Goal: Task Accomplishment & Management: Use online tool/utility

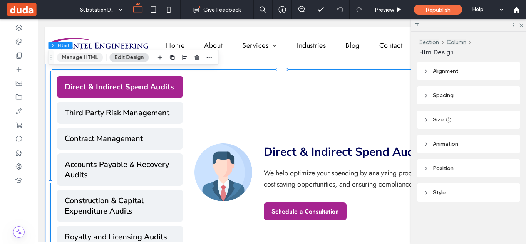
click at [83, 56] on button "Manage HTML" at bounding box center [80, 57] width 46 height 9
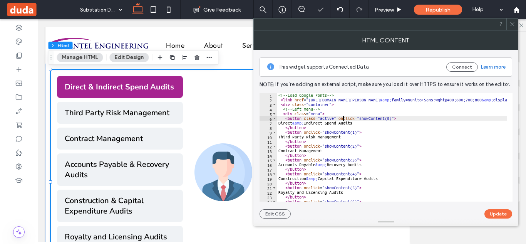
click at [342, 118] on div "<!-- Load Google Fonts --> < link href = "[URL][DOMAIN_NAME][PERSON_NAME] &amp;…" at bounding box center [457, 149] width 361 height 112
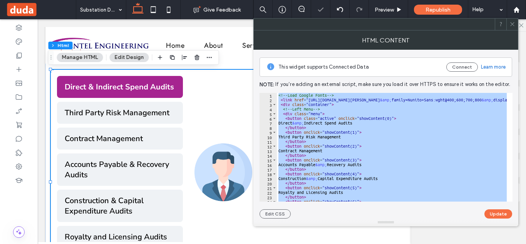
paste textarea "Cursor at row 259"
type textarea "*********"
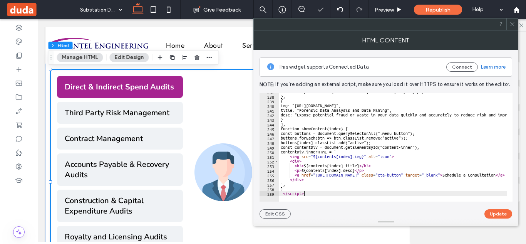
scroll to position [1093, 0]
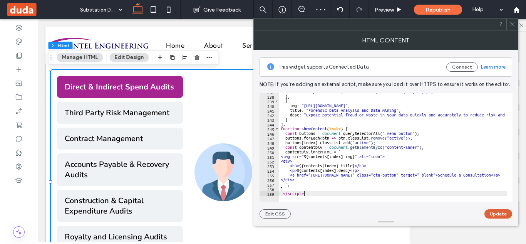
click at [491, 211] on button "Update" at bounding box center [498, 213] width 28 height 9
click at [388, 7] on span "Preview" at bounding box center [383, 10] width 19 height 7
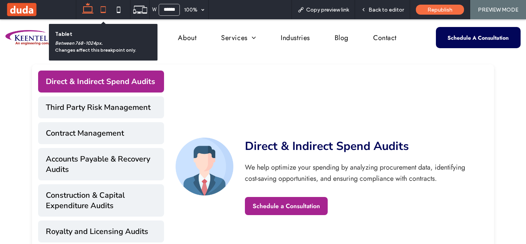
click at [110, 15] on icon at bounding box center [102, 9] width 15 height 15
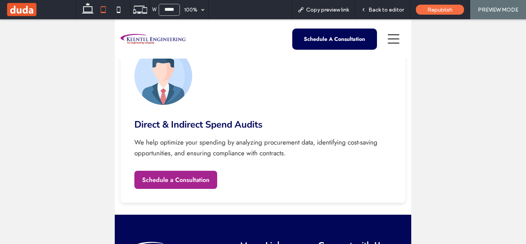
scroll to position [548, 0]
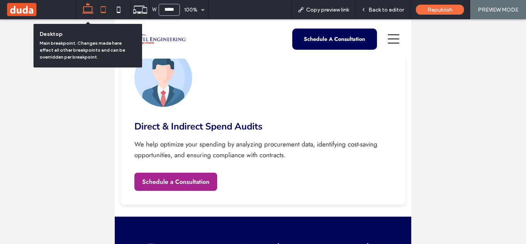
click at [87, 8] on icon at bounding box center [87, 9] width 15 height 15
type input "******"
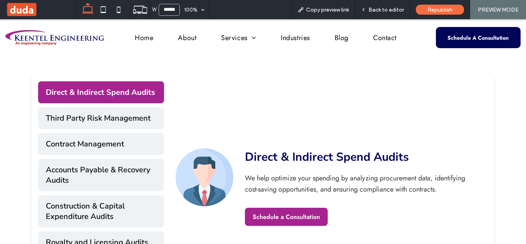
scroll to position [311, 0]
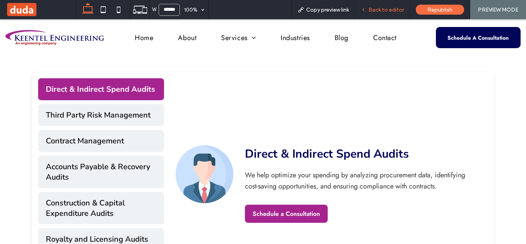
click at [382, 10] on span "Back to editor" at bounding box center [385, 10] width 35 height 7
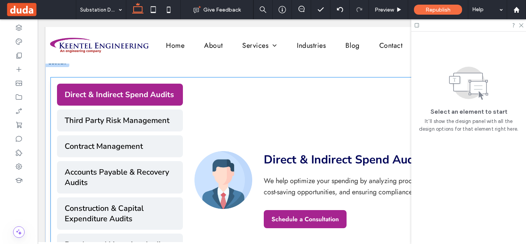
click at [216, 114] on div "Direct & Indirect Spend Audits We help optimize your spending by analyzing proc…" at bounding box center [345, 189] width 324 height 212
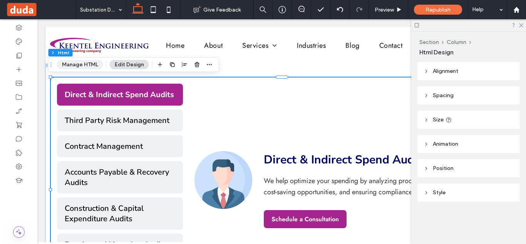
click at [74, 62] on button "Manage HTML" at bounding box center [80, 64] width 46 height 9
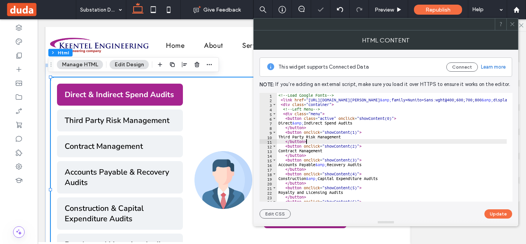
click at [370, 143] on div "<!-- Load Google Fonts --> < link href = "[URL][DOMAIN_NAME][PERSON_NAME] &amp;…" at bounding box center [457, 149] width 361 height 112
type textarea "**********"
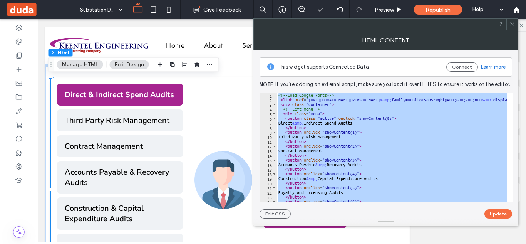
paste textarea "Cursor at row 259"
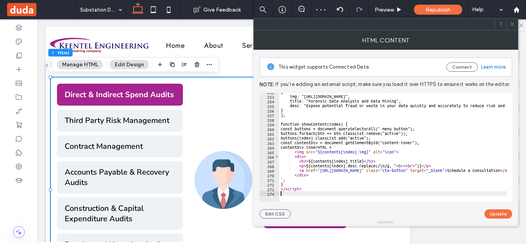
scroll to position [1162, 0]
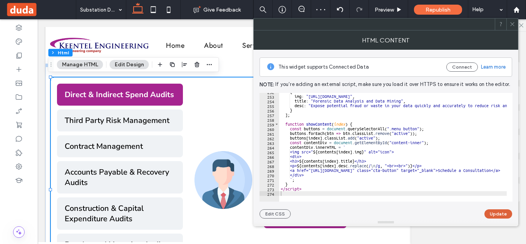
click at [502, 213] on button "Update" at bounding box center [498, 213] width 28 height 9
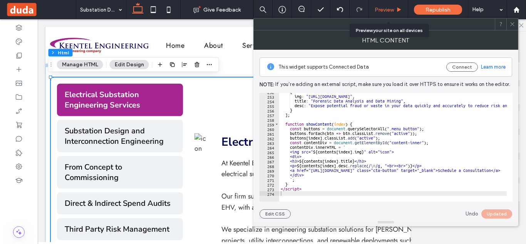
click at [386, 14] on div "Preview" at bounding box center [388, 9] width 39 height 19
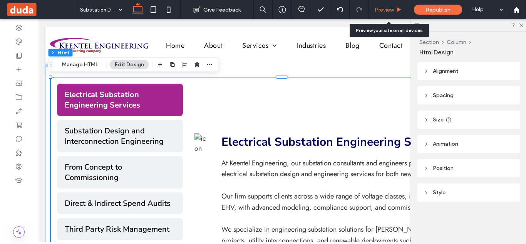
click at [387, 12] on span "Preview" at bounding box center [383, 10] width 19 height 7
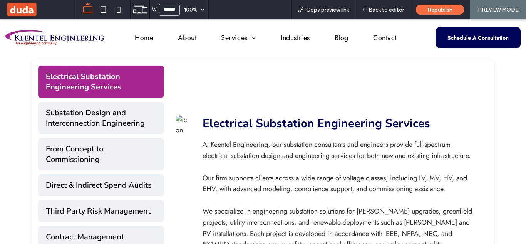
scroll to position [326, 0]
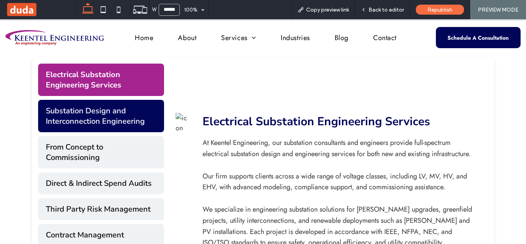
click at [120, 122] on button "Substation Design and Interconnection Engineering" at bounding box center [101, 116] width 126 height 32
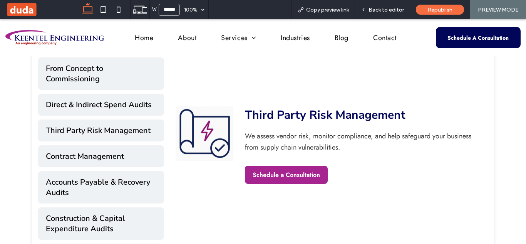
scroll to position [408, 0]
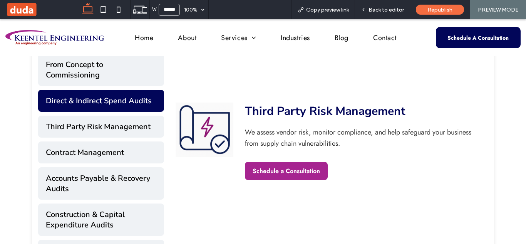
click at [130, 93] on button "Direct & Indirect Spend Audits" at bounding box center [101, 101] width 126 height 22
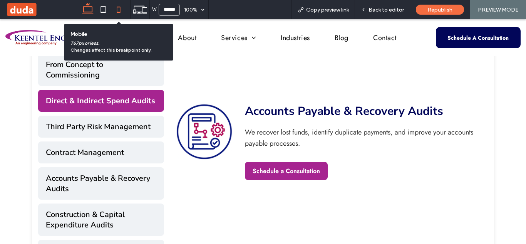
click at [117, 6] on icon at bounding box center [118, 9] width 15 height 15
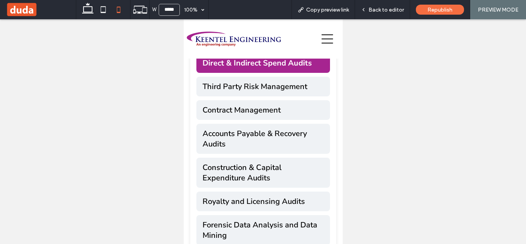
scroll to position [636, 0]
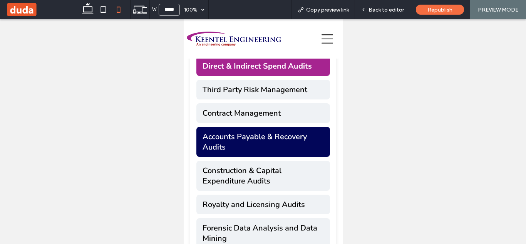
click at [280, 127] on button "Accounts Payable & Recovery Audits" at bounding box center [263, 142] width 134 height 30
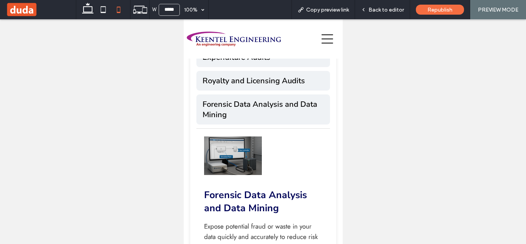
scroll to position [765, 0]
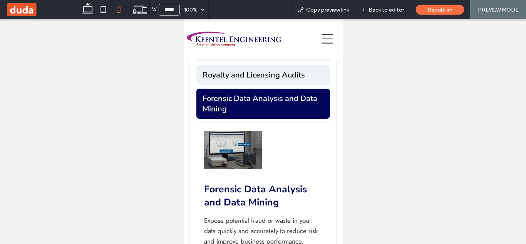
click at [272, 95] on button "Forensic Data Analysis and Data Mining" at bounding box center [263, 103] width 134 height 30
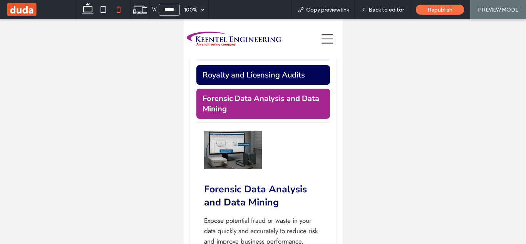
click at [259, 65] on button "Royalty and Licensing Audits" at bounding box center [263, 75] width 134 height 20
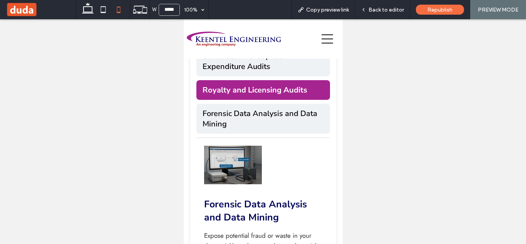
scroll to position [720, 0]
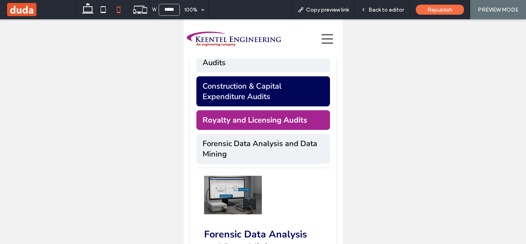
click at [259, 80] on button "Construction & Capital Expenditure Audits" at bounding box center [263, 91] width 134 height 30
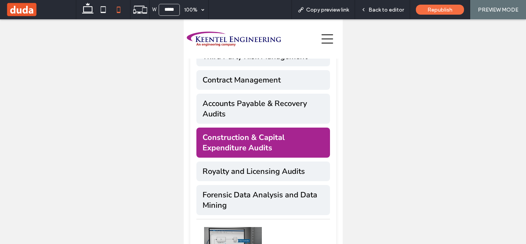
scroll to position [666, 0]
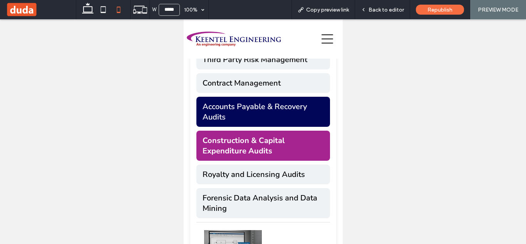
click at [256, 98] on button "Accounts Payable & Recovery Audits" at bounding box center [263, 112] width 134 height 30
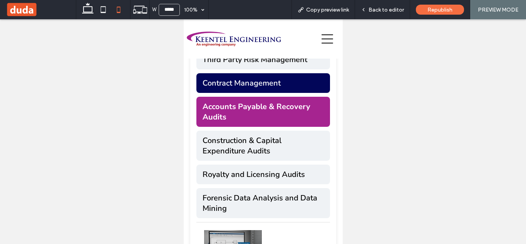
click at [273, 73] on button "Contract Management" at bounding box center [263, 83] width 134 height 20
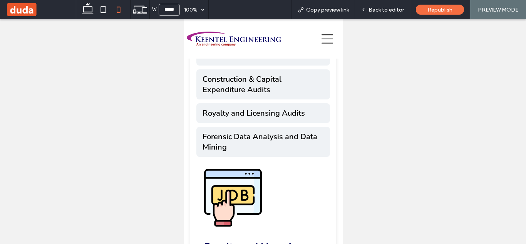
scroll to position [724, 0]
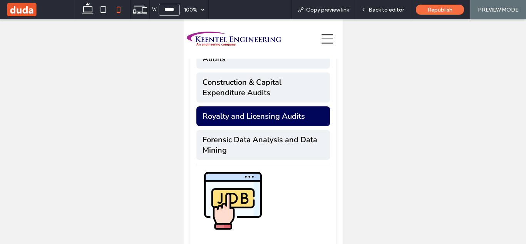
click at [262, 106] on button "Royalty and Licensing Audits" at bounding box center [263, 116] width 134 height 20
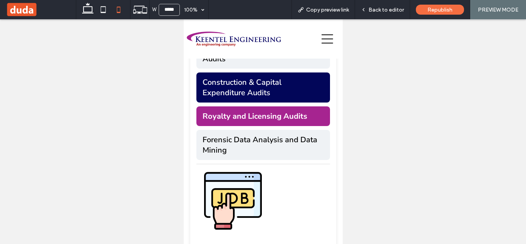
click at [263, 75] on button "Construction & Capital Expenditure Audits" at bounding box center [263, 87] width 134 height 30
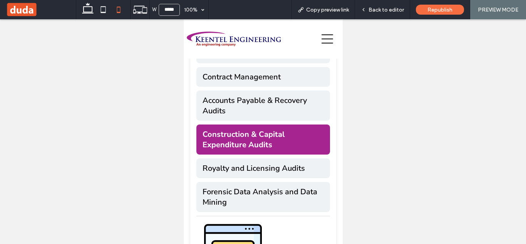
scroll to position [651, 0]
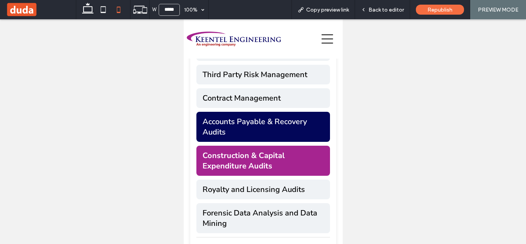
click at [274, 113] on button "Accounts Payable & Recovery Audits" at bounding box center [263, 127] width 134 height 30
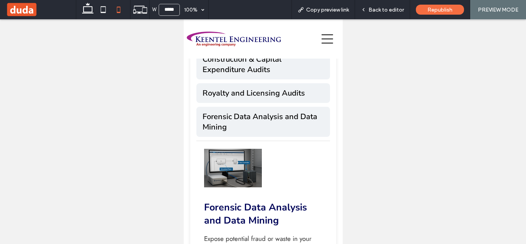
scroll to position [753, 0]
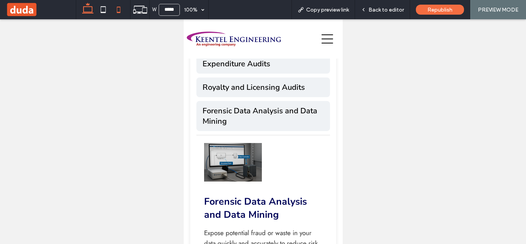
click at [91, 11] on icon at bounding box center [87, 9] width 15 height 15
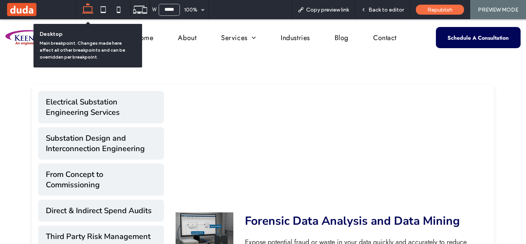
type input "******"
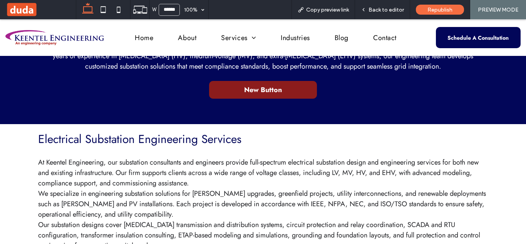
scroll to position [104, 0]
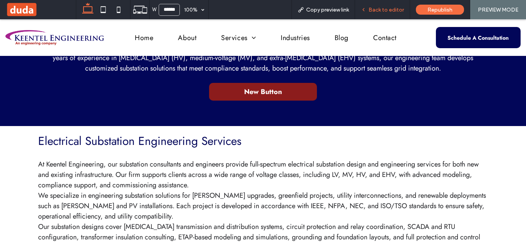
click at [390, 13] on div "Back to editor" at bounding box center [382, 9] width 55 height 19
click at [391, 10] on span "Back to editor" at bounding box center [385, 10] width 35 height 7
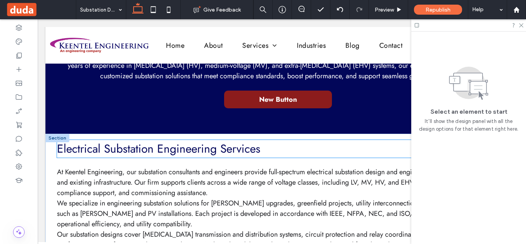
click at [242, 146] on span "Electrical Substation Engineering Services" at bounding box center [158, 148] width 203 height 17
click at [242, 146] on div "Electrical Substation Engineering Services" at bounding box center [281, 149] width 449 height 18
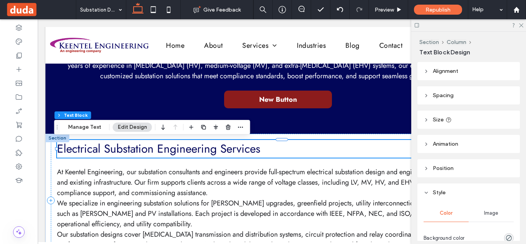
click at [242, 146] on span "Electrical Substation Engineering Services" at bounding box center [158, 148] width 203 height 17
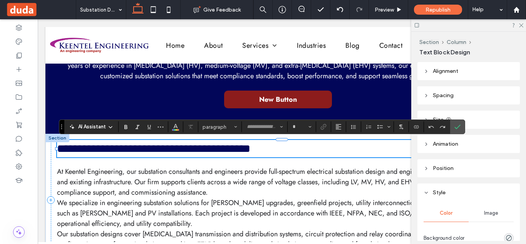
type input "**"
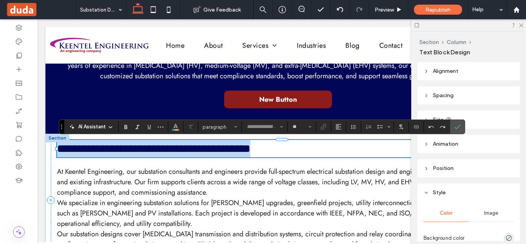
click at [242, 148] on span "**********" at bounding box center [153, 148] width 193 height 11
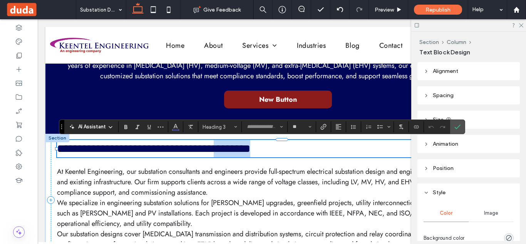
click at [242, 148] on span "**********" at bounding box center [153, 148] width 193 height 11
click at [239, 147] on span "**********" at bounding box center [153, 148] width 193 height 11
click at [462, 128] on label "Confirm" at bounding box center [457, 127] width 12 height 14
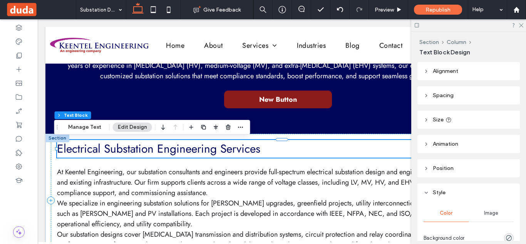
click at [220, 153] on span "Electrical Substation Engineering Services" at bounding box center [158, 148] width 203 height 17
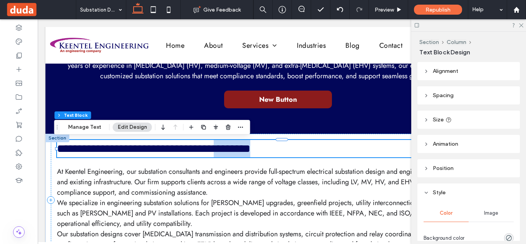
click at [220, 153] on span "**********" at bounding box center [153, 148] width 193 height 11
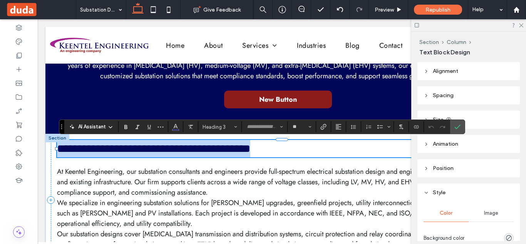
click at [220, 153] on span "**********" at bounding box center [153, 148] width 193 height 11
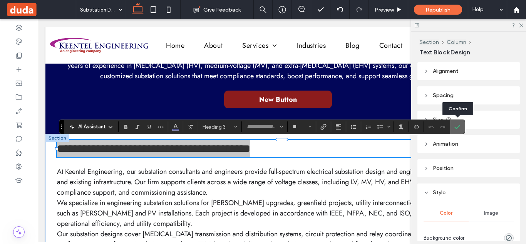
click at [460, 130] on label "Confirm" at bounding box center [457, 127] width 12 height 14
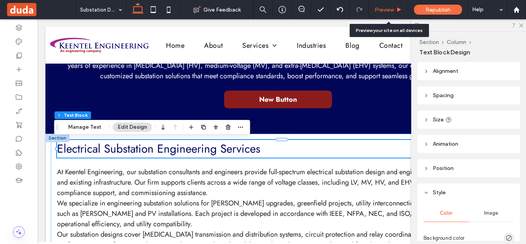
click at [386, 11] on span "Preview" at bounding box center [383, 10] width 19 height 7
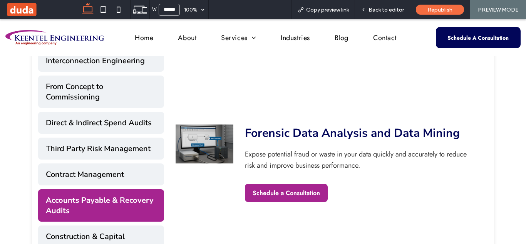
scroll to position [383, 0]
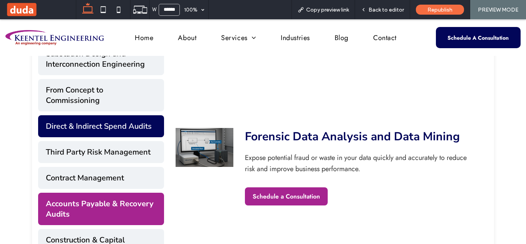
click at [128, 132] on button "Direct & Indirect Spend Audits" at bounding box center [101, 126] width 126 height 22
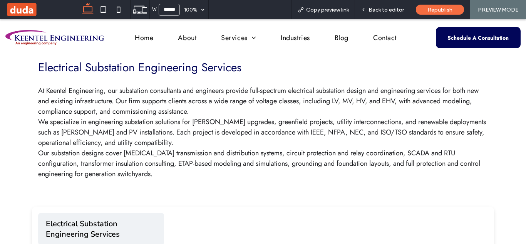
scroll to position [172, 0]
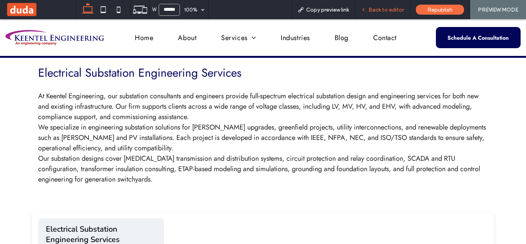
click at [387, 13] on span "Back to editor" at bounding box center [385, 10] width 35 height 7
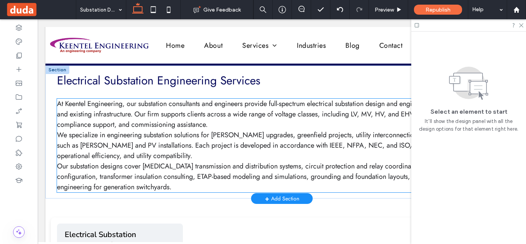
click at [276, 135] on span "We specialize in engineering substation solutions for [PERSON_NAME] upgrades, g…" at bounding box center [280, 145] width 447 height 31
click at [276, 135] on div "At Keentel Engineering, our substation consultants and engineers provide full-s…" at bounding box center [281, 145] width 449 height 93
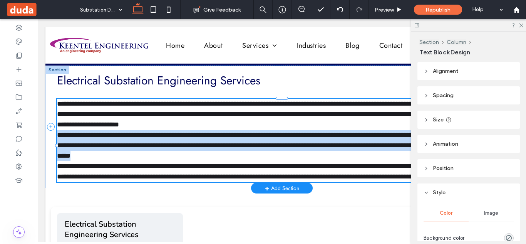
click at [276, 135] on span "**********" at bounding box center [279, 145] width 444 height 28
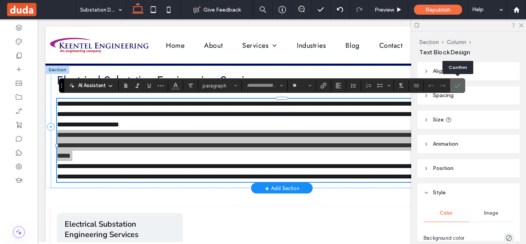
click at [457, 87] on icon "Confirm" at bounding box center [457, 85] width 6 height 6
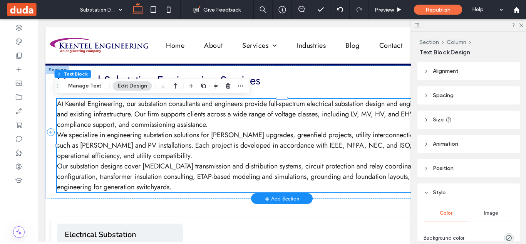
click at [278, 123] on p "At Keentel Engineering, our substation consultants and engineers provide full-s…" at bounding box center [281, 114] width 449 height 31
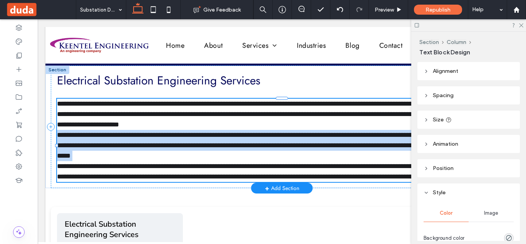
click at [278, 123] on p "**********" at bounding box center [281, 114] width 449 height 31
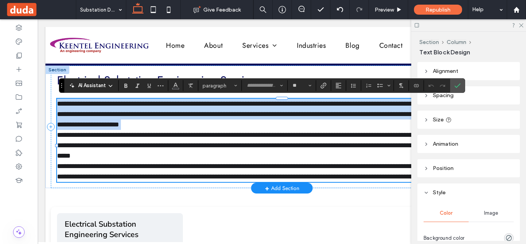
click at [278, 123] on p "**********" at bounding box center [281, 114] width 449 height 31
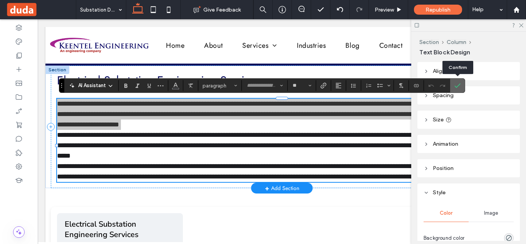
click at [458, 87] on icon "Confirm" at bounding box center [457, 85] width 6 height 6
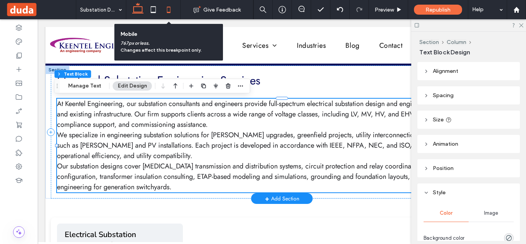
click at [170, 8] on icon at bounding box center [168, 9] width 15 height 15
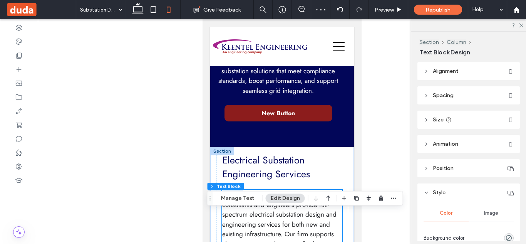
scroll to position [167, 0]
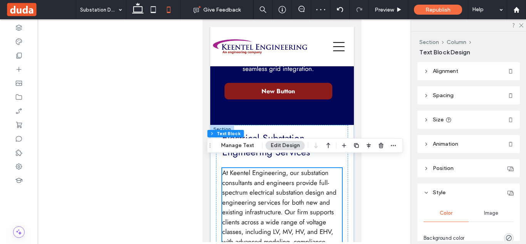
drag, startPoint x: 357, startPoint y: 110, endPoint x: 569, endPoint y: 83, distance: 213.7
click at [284, 171] on span "At Keentel Engineering, our substation consultants and engineers provide full-s…" at bounding box center [279, 212] width 114 height 88
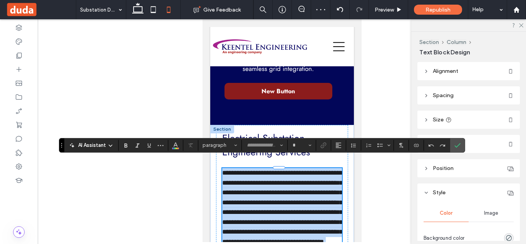
type input "**"
click at [284, 171] on span "**********" at bounding box center [282, 206] width 121 height 75
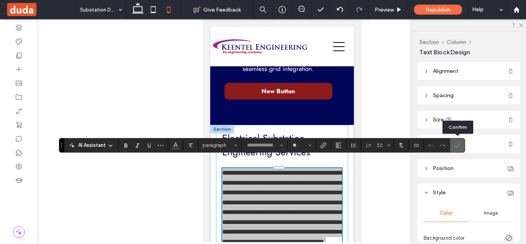
click at [460, 142] on label "Confirm" at bounding box center [457, 145] width 12 height 14
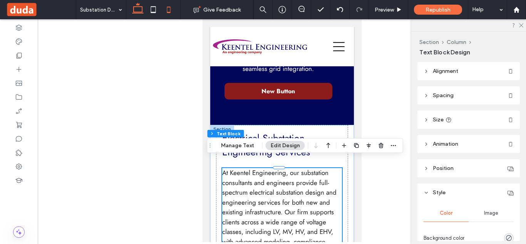
click at [139, 13] on use at bounding box center [138, 8] width 12 height 11
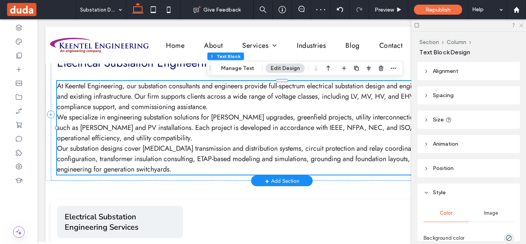
click at [521, 27] on icon at bounding box center [520, 24] width 5 height 5
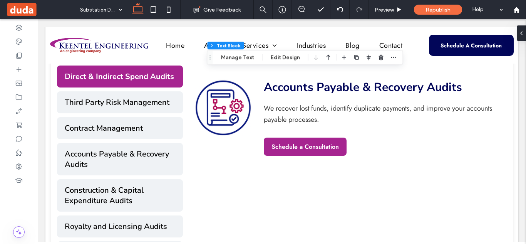
scroll to position [436, 0]
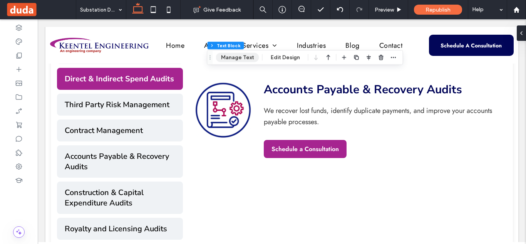
click at [240, 57] on button "Manage Text" at bounding box center [237, 57] width 43 height 9
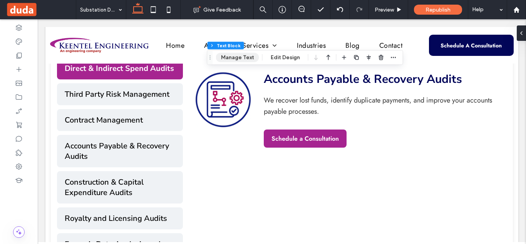
scroll to position [187, 0]
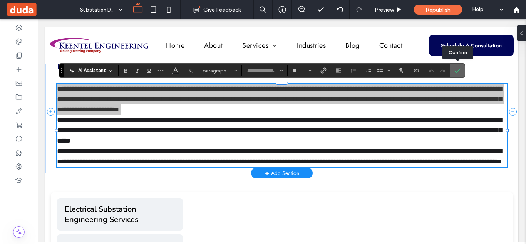
click at [455, 65] on span "Confirm" at bounding box center [455, 70] width 3 height 14
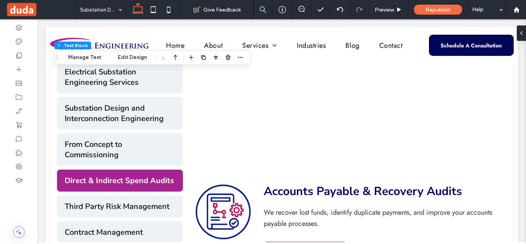
scroll to position [340, 0]
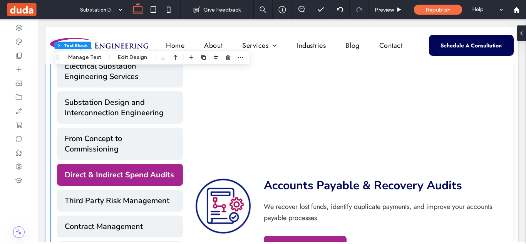
click at [219, 137] on div "Accounts Payable & Recovery Audits We recover lost funds, identify duplicate pa…" at bounding box center [345, 215] width 324 height 320
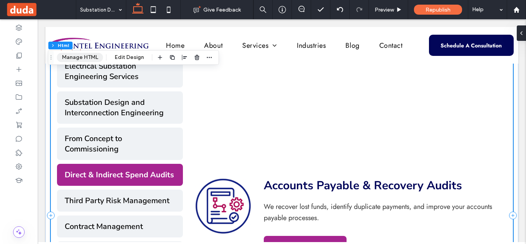
click at [85, 57] on button "Manage HTML" at bounding box center [80, 57] width 46 height 9
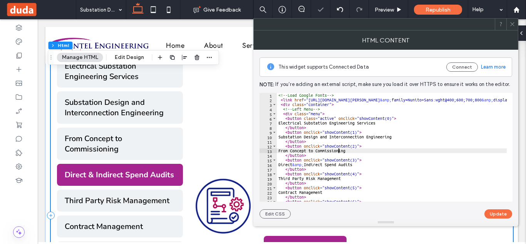
type textarea "**********"
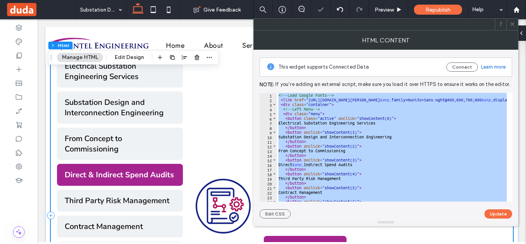
paste textarea "Cursor at row 261"
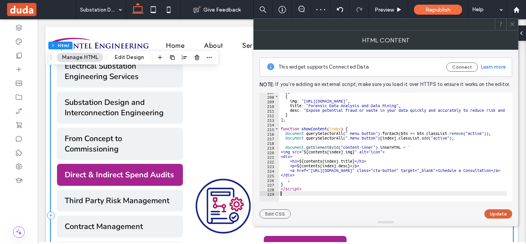
click at [493, 215] on button "Update" at bounding box center [498, 213] width 28 height 9
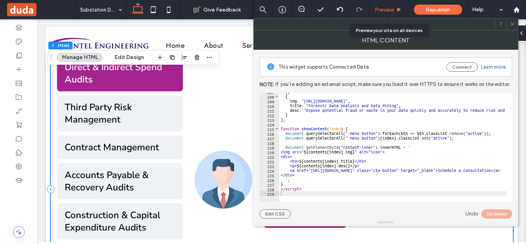
click at [385, 10] on span "Preview" at bounding box center [383, 10] width 19 height 7
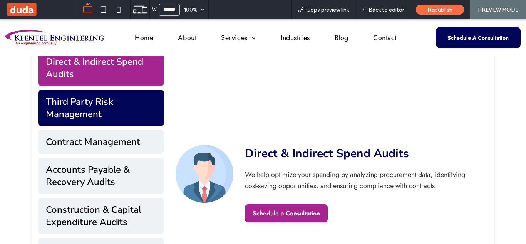
click at [132, 99] on button "Third Party Risk Management" at bounding box center [101, 108] width 126 height 36
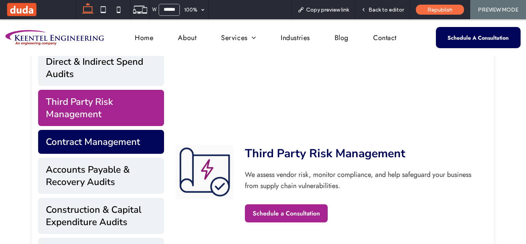
click at [132, 144] on button "Contract Management" at bounding box center [101, 142] width 126 height 24
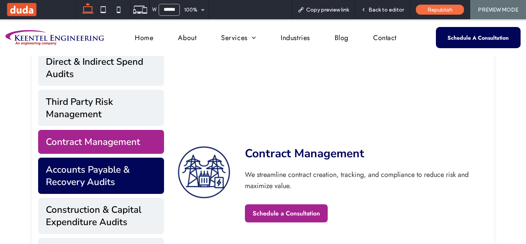
click at [130, 174] on button "Accounts Payable & Recovery Audits" at bounding box center [101, 175] width 126 height 36
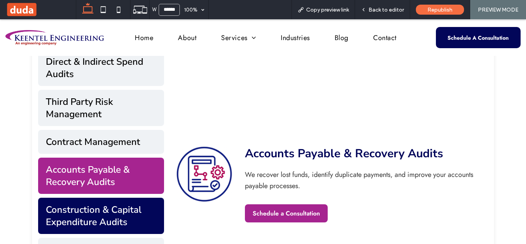
click at [132, 201] on button "Construction & Capital Expenditure Audits" at bounding box center [101, 215] width 126 height 36
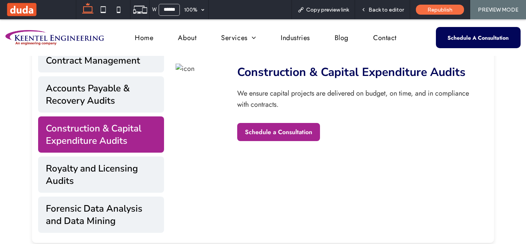
scroll to position [421, 0]
click at [383, 5] on div "Back to editor" at bounding box center [382, 9] width 55 height 19
click at [380, 9] on span "Back to editor" at bounding box center [385, 10] width 35 height 7
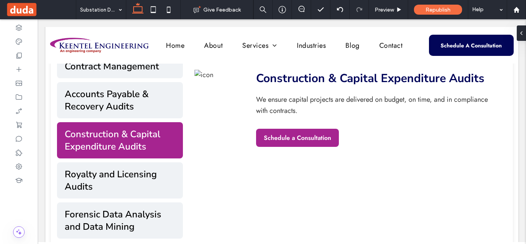
scroll to position [420, 0]
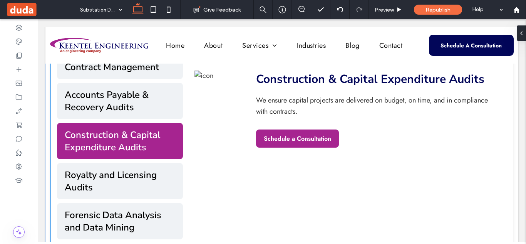
click at [267, 87] on h3 "Construction & Capital Expenditure Audits" at bounding box center [375, 78] width 239 height 17
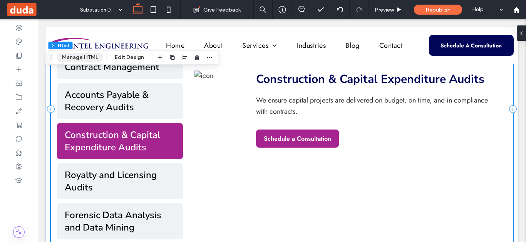
click at [90, 58] on button "Manage HTML" at bounding box center [80, 57] width 46 height 9
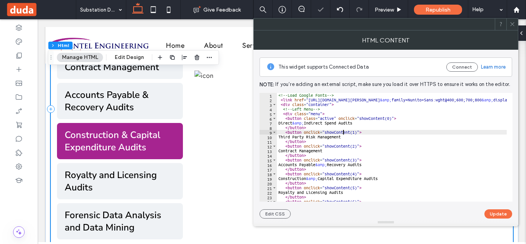
click at [342, 133] on div "<!-- Load Google Fonts --> < link href = "[URL][DOMAIN_NAME][PERSON_NAME] &amp;…" at bounding box center [457, 149] width 361 height 112
type textarea "**********"
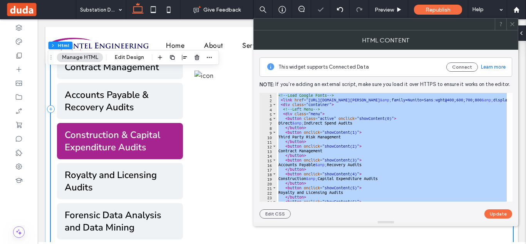
paste textarea "Cursor at row 236"
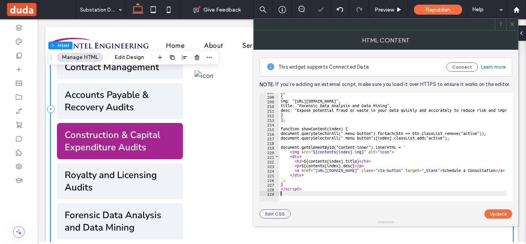
scroll to position [955, 0]
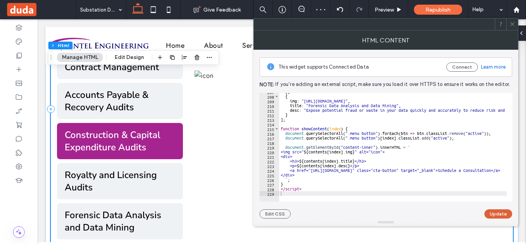
click at [498, 216] on button "Update" at bounding box center [498, 213] width 28 height 9
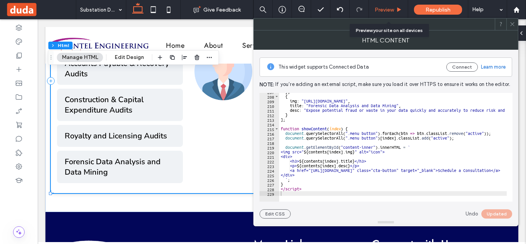
click at [387, 8] on span "Preview" at bounding box center [383, 10] width 19 height 7
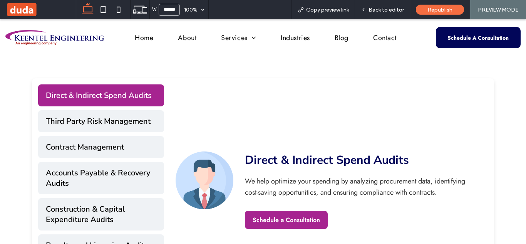
scroll to position [336, 0]
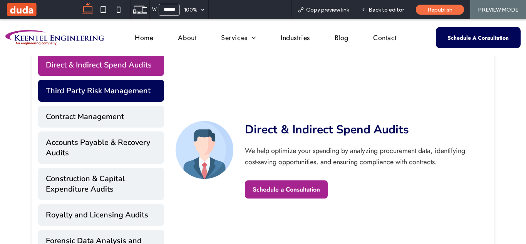
click at [149, 90] on button "Third Party Risk Management" at bounding box center [101, 91] width 126 height 22
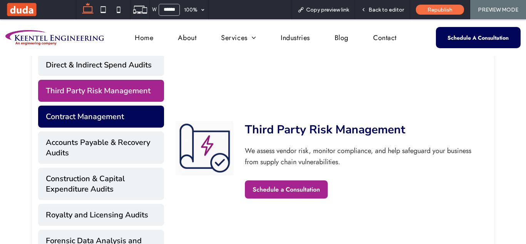
click at [134, 114] on button "Contract Management" at bounding box center [101, 116] width 126 height 22
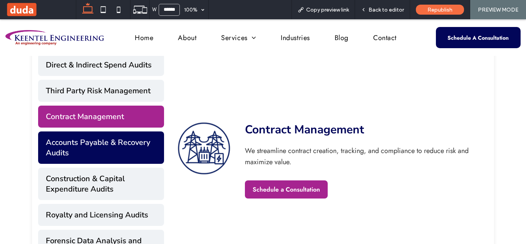
click at [130, 141] on button "Accounts Payable & Recovery Audits" at bounding box center [101, 147] width 126 height 32
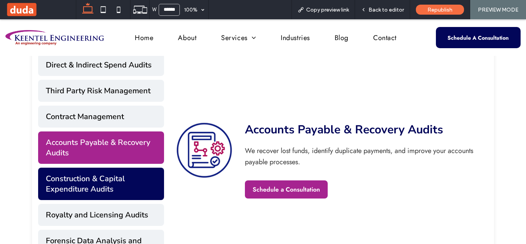
click at [123, 176] on button "Construction & Capital Expenditure Audits" at bounding box center [101, 183] width 126 height 32
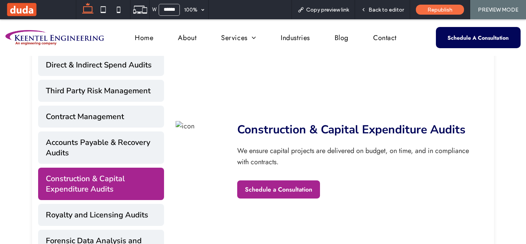
click at [111, 227] on div "Direct & Indirect Spend Audits Third Party Risk Management Contract Management …" at bounding box center [101, 160] width 126 height 212
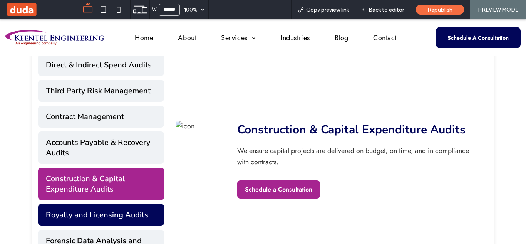
click at [117, 217] on button "Royalty and Licensing Audits" at bounding box center [101, 215] width 126 height 22
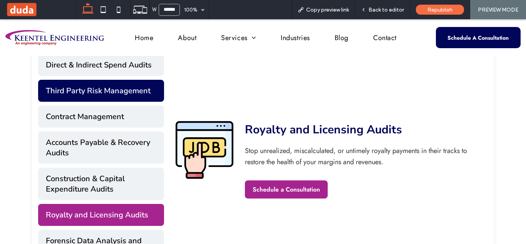
click at [127, 87] on button "Third Party Risk Management" at bounding box center [101, 91] width 126 height 22
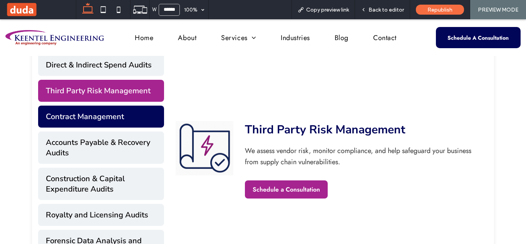
click at [127, 109] on button "Contract Management" at bounding box center [101, 116] width 126 height 22
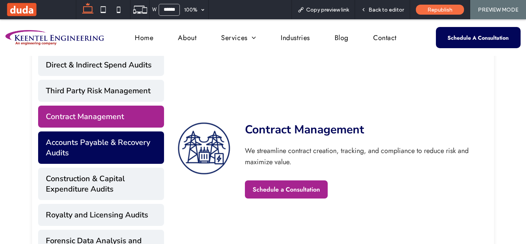
click at [122, 140] on button "Accounts Payable & Recovery Audits" at bounding box center [101, 147] width 126 height 32
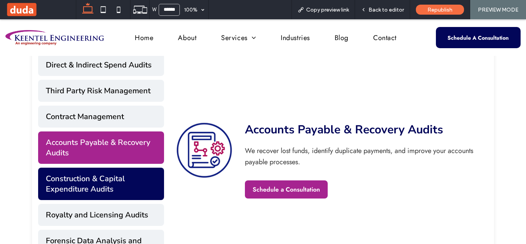
click at [118, 173] on button "Construction & Capital Expenditure Audits" at bounding box center [101, 183] width 126 height 32
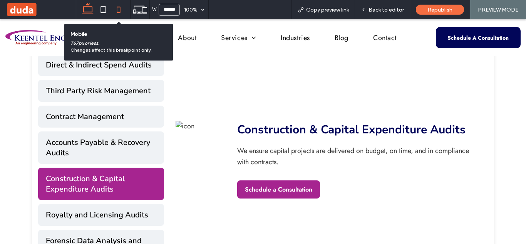
click at [114, 9] on icon at bounding box center [118, 9] width 15 height 15
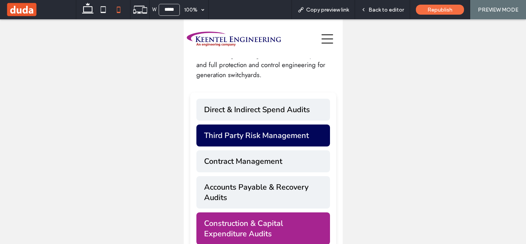
click at [239, 124] on button "Third Party Risk Management" at bounding box center [263, 135] width 134 height 22
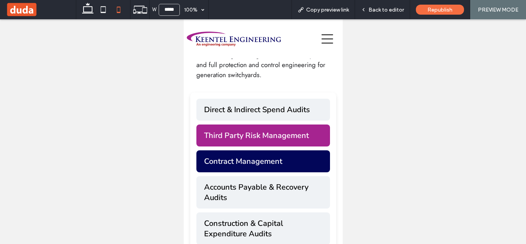
click at [249, 150] on button "Contract Management" at bounding box center [263, 161] width 134 height 22
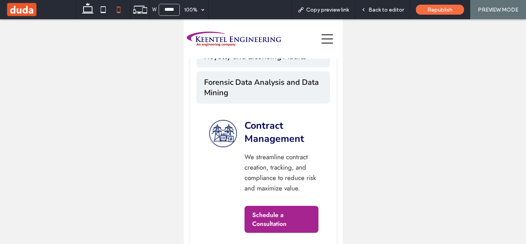
scroll to position [694, 0]
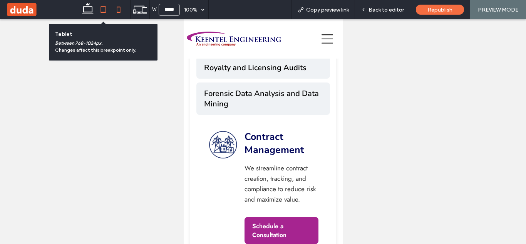
click at [102, 10] on icon at bounding box center [102, 9] width 15 height 15
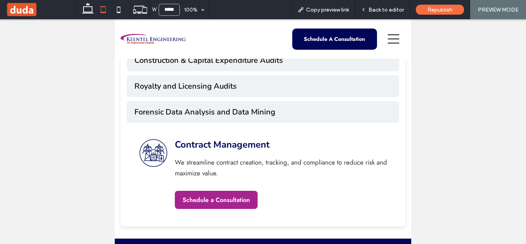
scroll to position [488, 0]
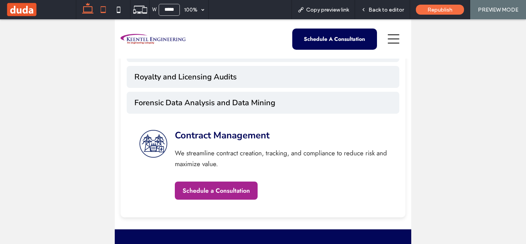
click at [86, 10] on icon at bounding box center [87, 9] width 15 height 15
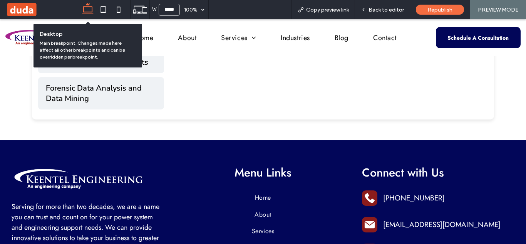
type input "******"
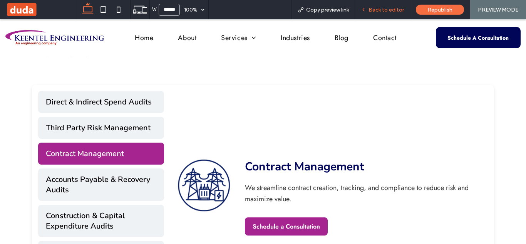
click at [378, 12] on span "Back to editor" at bounding box center [385, 10] width 35 height 7
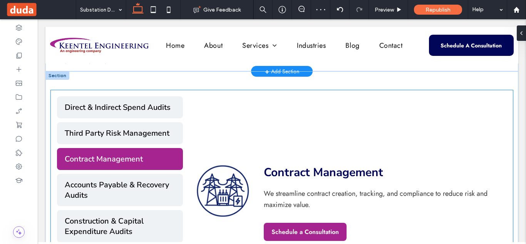
click at [296, 120] on div "Contract Management We streamline contract creation, tracking, and compliance t…" at bounding box center [345, 202] width 324 height 212
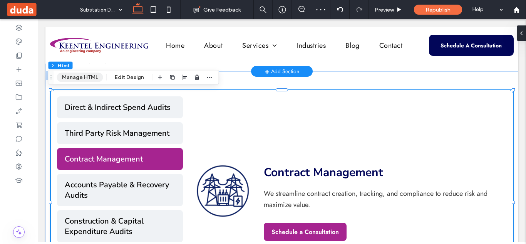
click at [85, 78] on button "Manage HTML" at bounding box center [80, 77] width 46 height 9
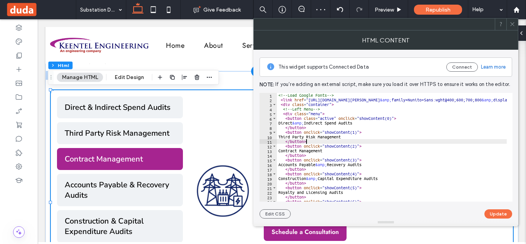
click at [351, 141] on div "<!-- Load Google Fonts --> < link href = "[URL][DOMAIN_NAME][PERSON_NAME] &amp;…" at bounding box center [457, 149] width 361 height 112
type textarea "**********"
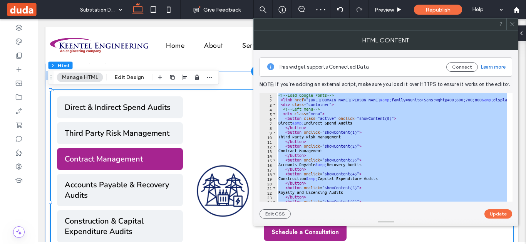
paste textarea "Cursor at row 236"
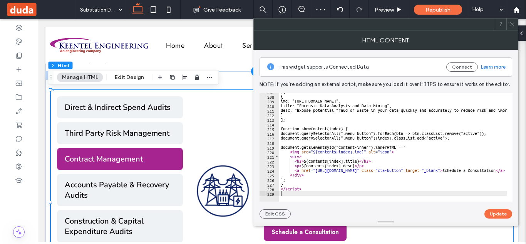
scroll to position [955, 0]
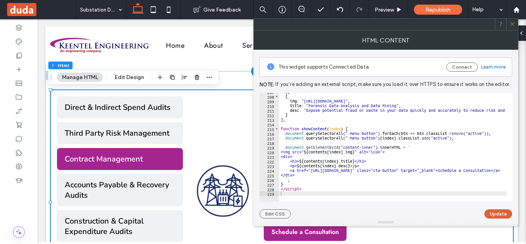
click at [492, 215] on button "Update" at bounding box center [498, 213] width 28 height 9
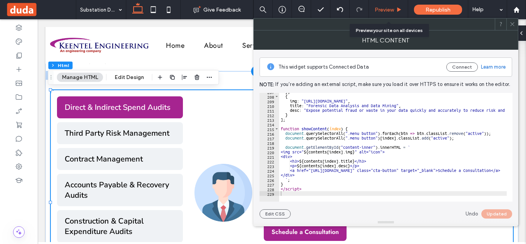
click at [384, 7] on span "Preview" at bounding box center [383, 10] width 19 height 7
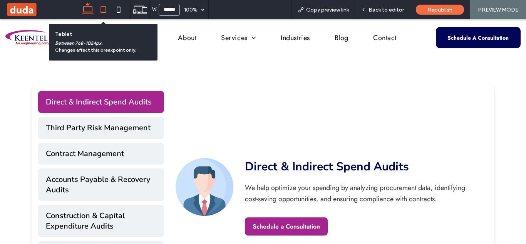
click at [105, 10] on icon at bounding box center [102, 9] width 15 height 15
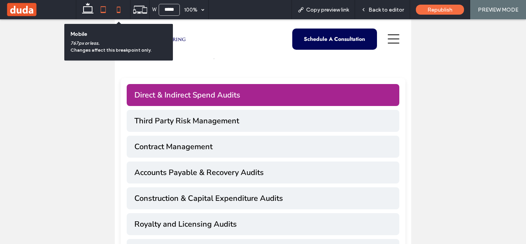
click at [115, 10] on icon at bounding box center [118, 9] width 15 height 15
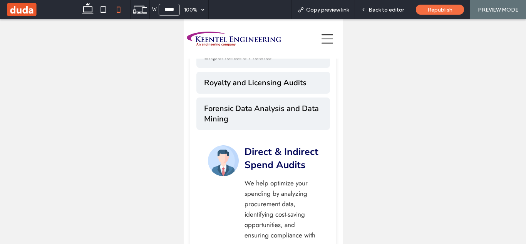
scroll to position [676, 0]
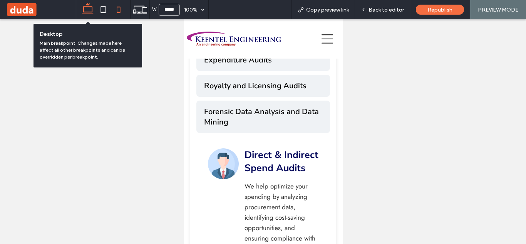
click at [85, 16] on icon at bounding box center [87, 9] width 15 height 15
type input "******"
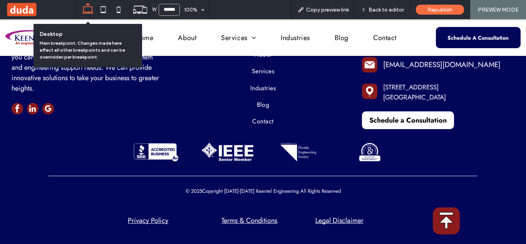
scroll to position [299, 0]
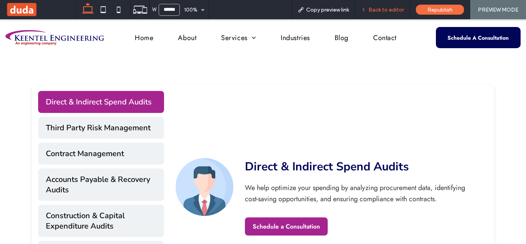
click at [382, 9] on span "Back to editor" at bounding box center [385, 10] width 35 height 7
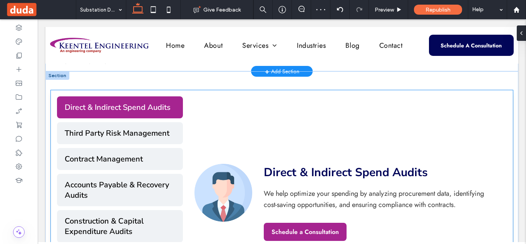
click at [275, 127] on div "Direct & Indirect Spend Audits We help optimize your spending by analyzing proc…" at bounding box center [345, 202] width 324 height 212
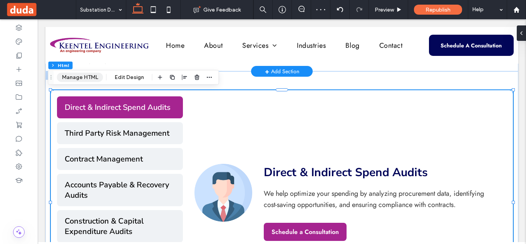
click at [91, 79] on button "Manage HTML" at bounding box center [80, 77] width 46 height 9
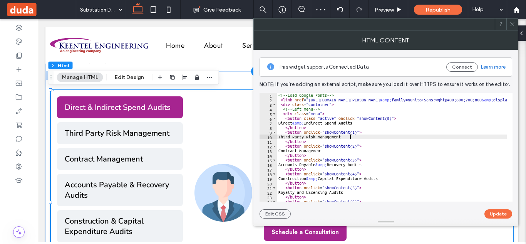
click at [379, 137] on div "<!-- Load Google Fonts --> < link href = "[URL][DOMAIN_NAME][PERSON_NAME] &amp;…" at bounding box center [457, 149] width 361 height 112
type textarea "**********"
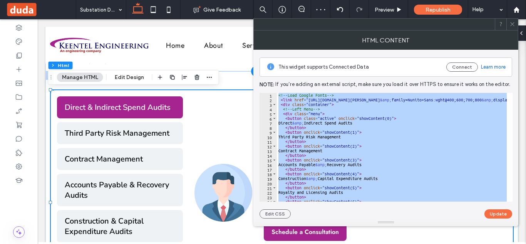
paste textarea "Cursor at row 236"
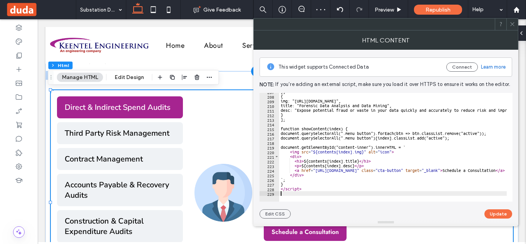
scroll to position [955, 0]
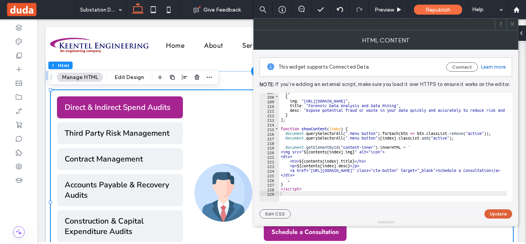
click at [497, 212] on button "Update" at bounding box center [498, 213] width 28 height 9
click at [377, 8] on span "Preview" at bounding box center [383, 10] width 19 height 7
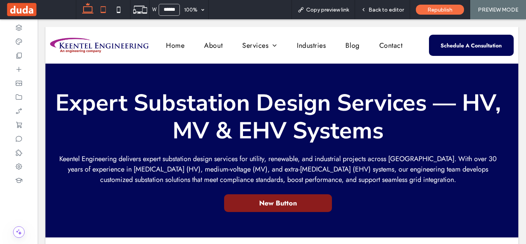
scroll to position [346, 0]
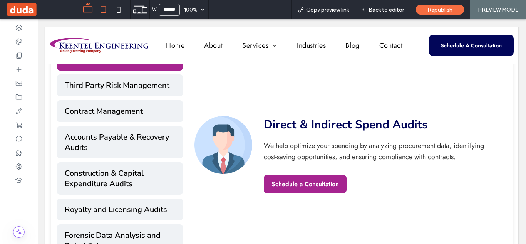
click at [102, 8] on icon at bounding box center [102, 9] width 15 height 15
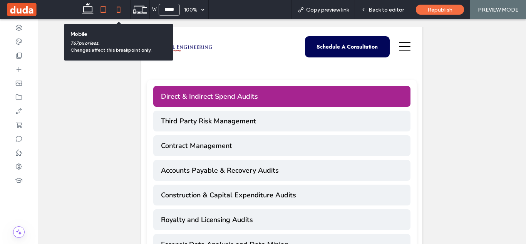
click at [115, 7] on icon at bounding box center [118, 9] width 15 height 15
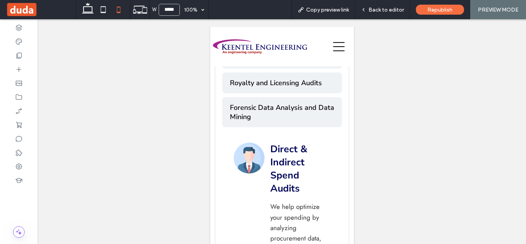
scroll to position [690, 0]
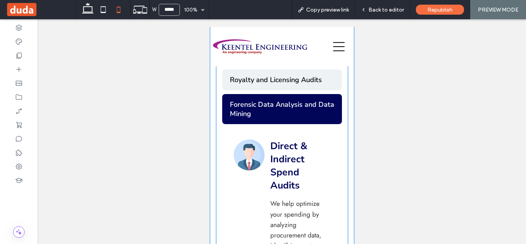
click at [282, 105] on button "Forensic Data Analysis and Data Mining" at bounding box center [282, 109] width 120 height 30
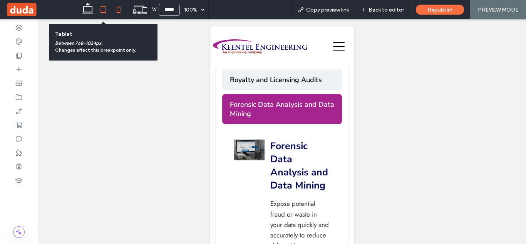
click at [101, 10] on use at bounding box center [103, 9] width 5 height 7
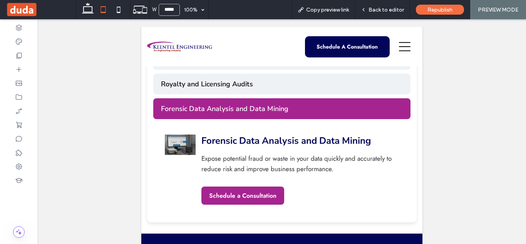
scroll to position [480, 0]
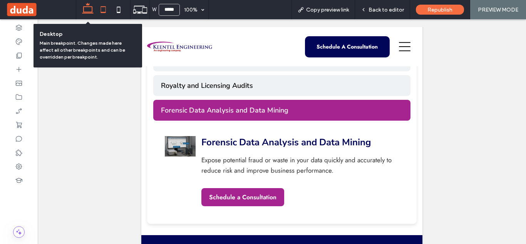
click at [88, 10] on icon at bounding box center [87, 9] width 15 height 15
type input "******"
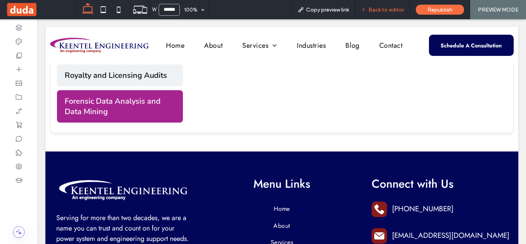
click at [391, 9] on span "Back to editor" at bounding box center [385, 10] width 35 height 7
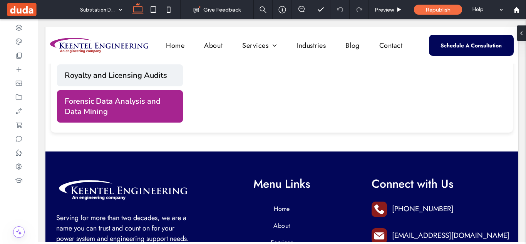
scroll to position [371, 0]
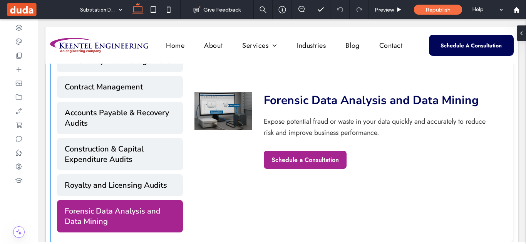
click at [242, 163] on div "Forensic Data Analysis and Data Mining Expose potential fraud or waste in your …" at bounding box center [344, 130] width 301 height 77
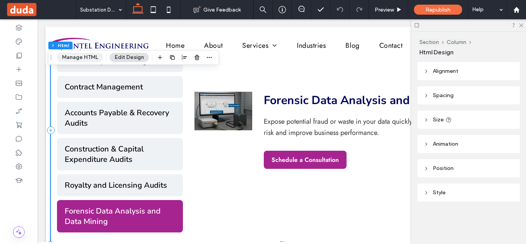
click at [87, 53] on button "Manage HTML" at bounding box center [80, 57] width 46 height 9
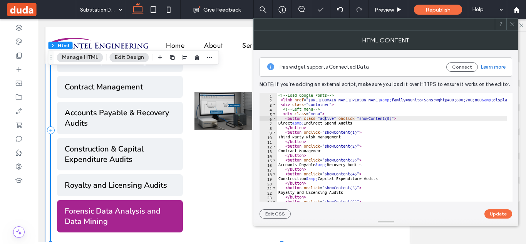
click at [325, 120] on div "<!-- Load Google Fonts --> < link href = "[URL][DOMAIN_NAME][PERSON_NAME] &amp;…" at bounding box center [457, 149] width 361 height 112
type textarea "**********"
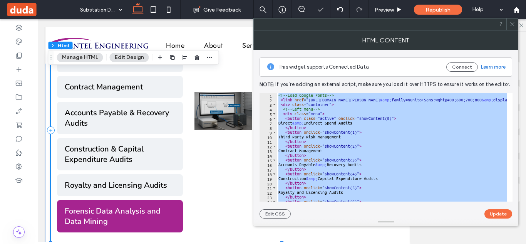
paste textarea "Cursor at row 236"
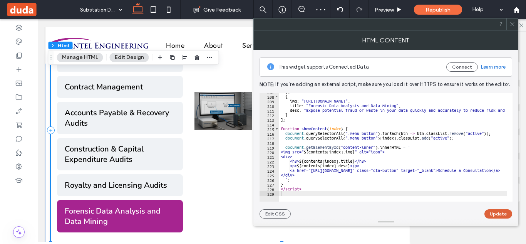
click at [493, 213] on button "Update" at bounding box center [498, 213] width 28 height 9
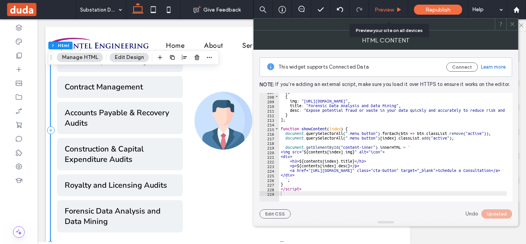
click at [385, 13] on span "Preview" at bounding box center [383, 10] width 19 height 7
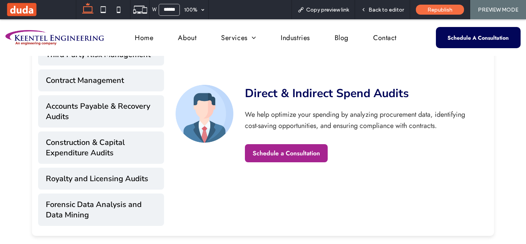
scroll to position [372, 0]
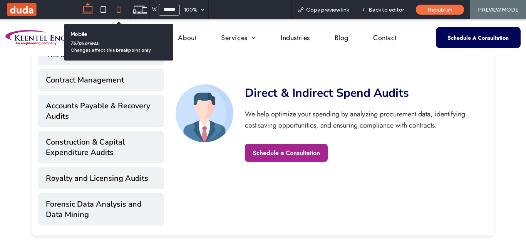
click at [118, 11] on icon at bounding box center [118, 9] width 15 height 15
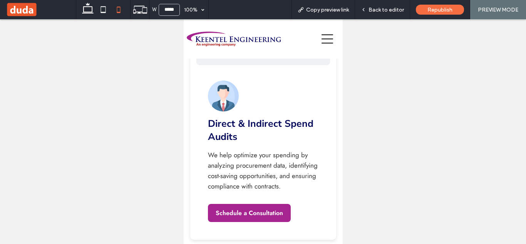
scroll to position [712, 0]
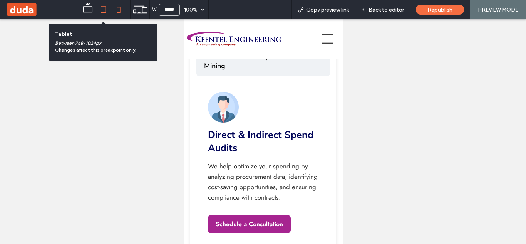
click at [102, 11] on icon at bounding box center [102, 9] width 15 height 15
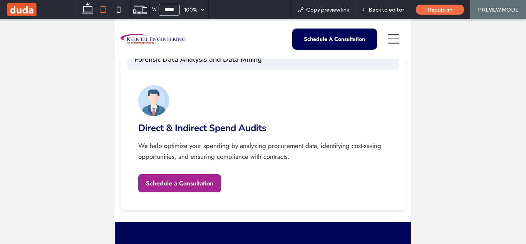
scroll to position [522, 0]
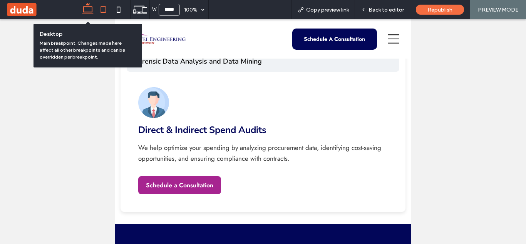
click at [92, 12] on use at bounding box center [88, 8] width 12 height 11
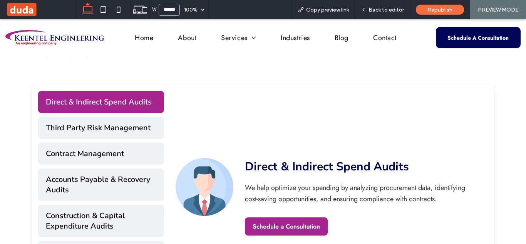
scroll to position [305, 0]
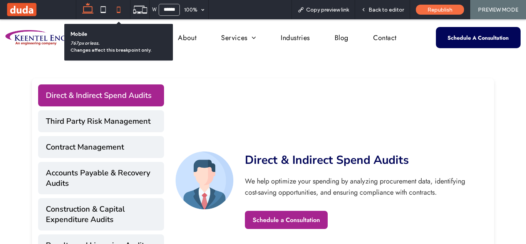
click at [124, 9] on icon at bounding box center [118, 9] width 15 height 15
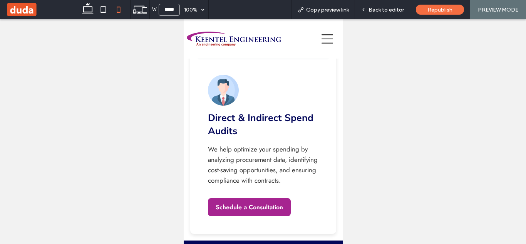
scroll to position [723, 0]
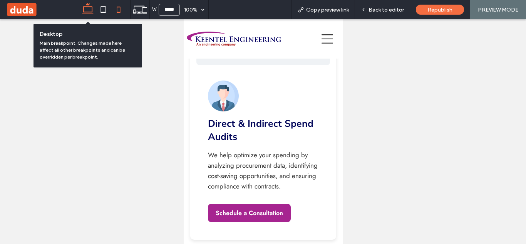
click at [89, 9] on icon at bounding box center [87, 9] width 15 height 15
type input "******"
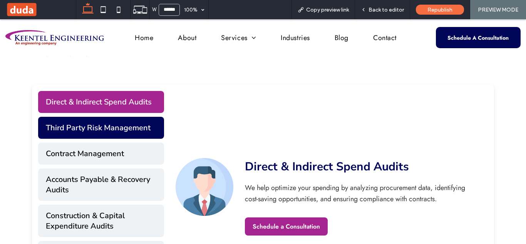
scroll to position [0, 0]
click at [155, 121] on button "Third Party Risk Management" at bounding box center [101, 128] width 126 height 22
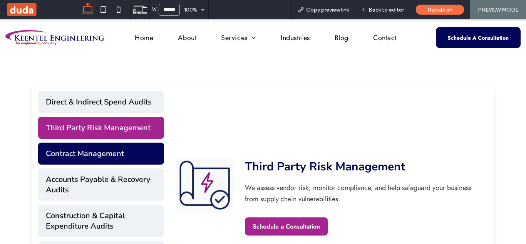
click at [146, 154] on button "Contract Management" at bounding box center [101, 153] width 126 height 22
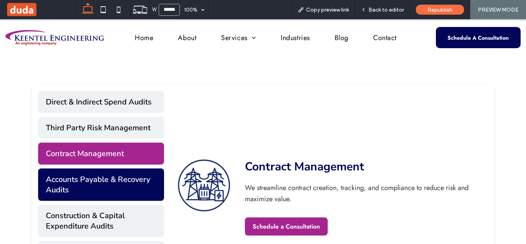
click at [140, 181] on button "Accounts Payable & Recovery Audits" at bounding box center [101, 184] width 126 height 32
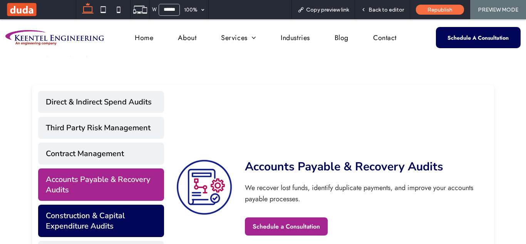
click at [144, 206] on button "Construction & Capital Expenditure Audits" at bounding box center [101, 220] width 126 height 32
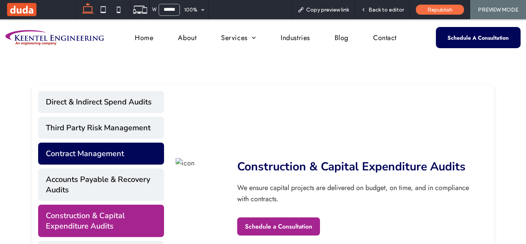
click at [139, 154] on button "Contract Management" at bounding box center [101, 153] width 126 height 22
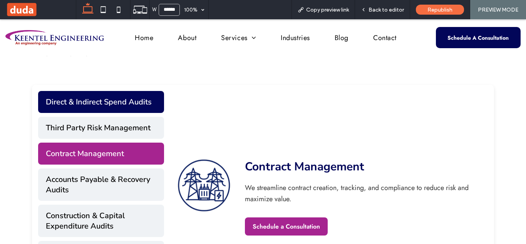
click at [154, 104] on button "Direct & Indirect Spend Audits" at bounding box center [101, 102] width 126 height 22
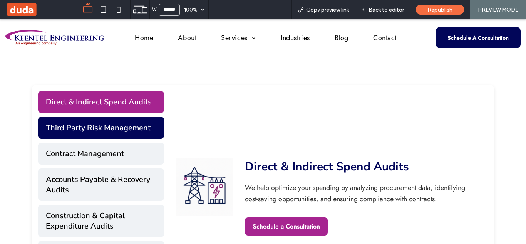
click at [151, 124] on button "Third Party Risk Management" at bounding box center [101, 128] width 126 height 22
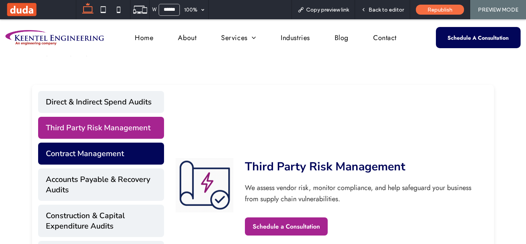
click at [151, 157] on button "Contract Management" at bounding box center [101, 153] width 126 height 22
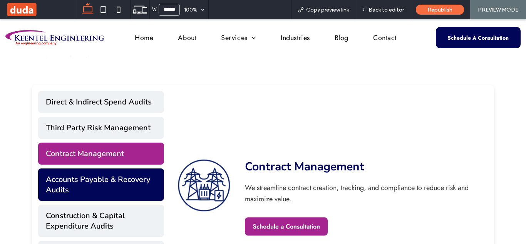
click at [156, 195] on button "Accounts Payable & Recovery Audits" at bounding box center [101, 184] width 126 height 32
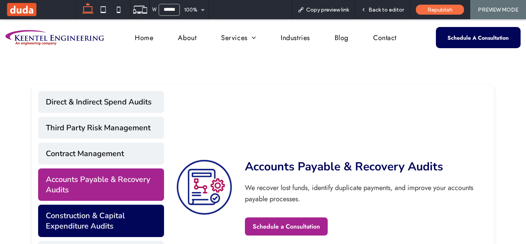
click at [155, 211] on button "Construction & Capital Expenditure Audits" at bounding box center [101, 220] width 126 height 32
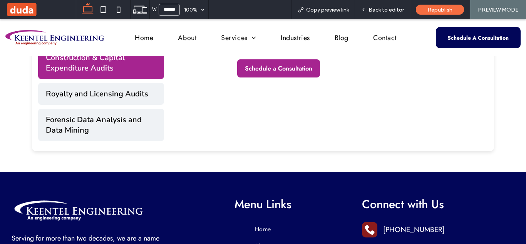
scroll to position [439, 0]
